Goal: Transaction & Acquisition: Purchase product/service

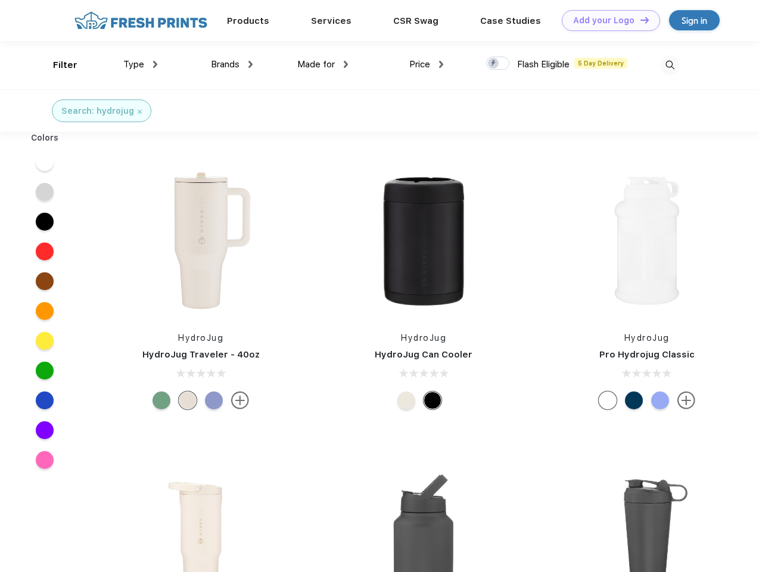
scroll to position [1, 0]
click at [607, 20] on link "Add your Logo Design Tool" at bounding box center [611, 20] width 98 height 21
click at [0, 0] on div "Design Tool" at bounding box center [0, 0] width 0 height 0
click at [640, 20] on link "Add your Logo Design Tool" at bounding box center [611, 20] width 98 height 21
click at [57, 65] on div "Filter" at bounding box center [65, 65] width 24 height 14
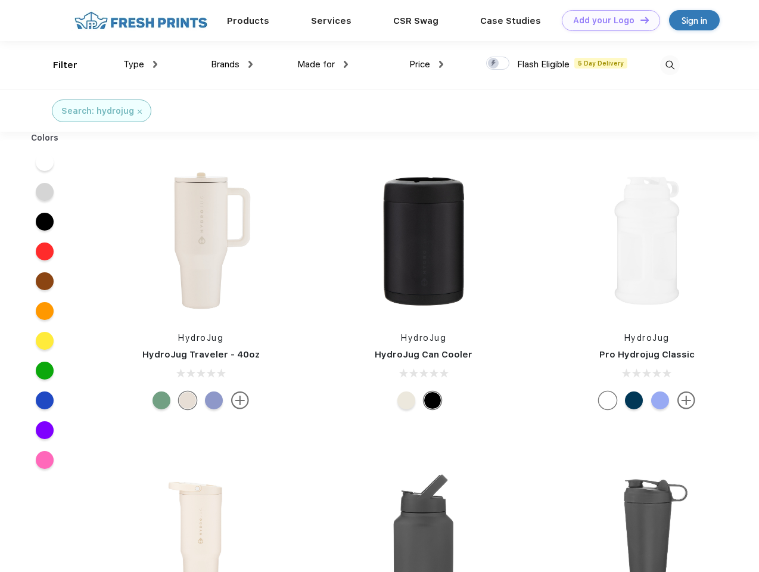
click at [141, 64] on span "Type" at bounding box center [133, 64] width 21 height 11
click at [232, 64] on span "Brands" at bounding box center [225, 64] width 29 height 11
click at [323, 64] on span "Made for" at bounding box center [316, 64] width 38 height 11
click at [427, 64] on span "Price" at bounding box center [420, 64] width 21 height 11
click at [498, 64] on div at bounding box center [497, 63] width 23 height 13
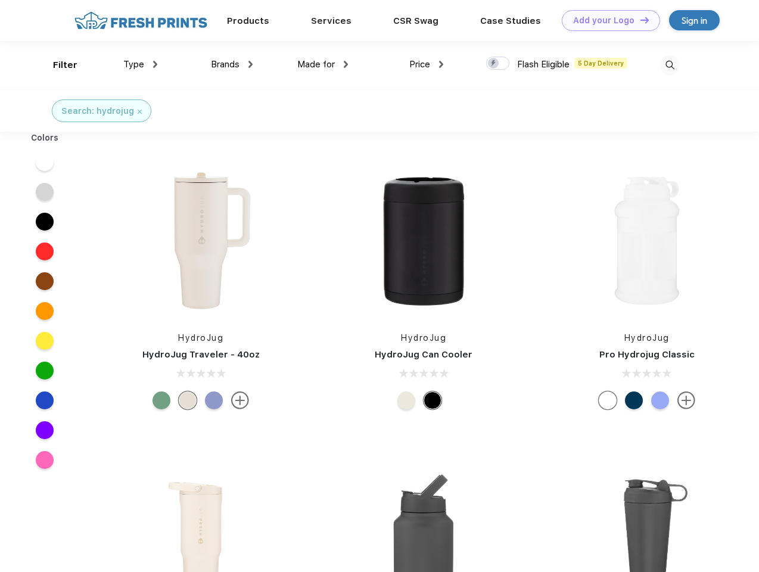
click at [494, 64] on input "checkbox" at bounding box center [490, 60] width 8 height 8
click at [670, 65] on img at bounding box center [670, 65] width 20 height 20
